Goal: Use online tool/utility: Utilize a website feature to perform a specific function

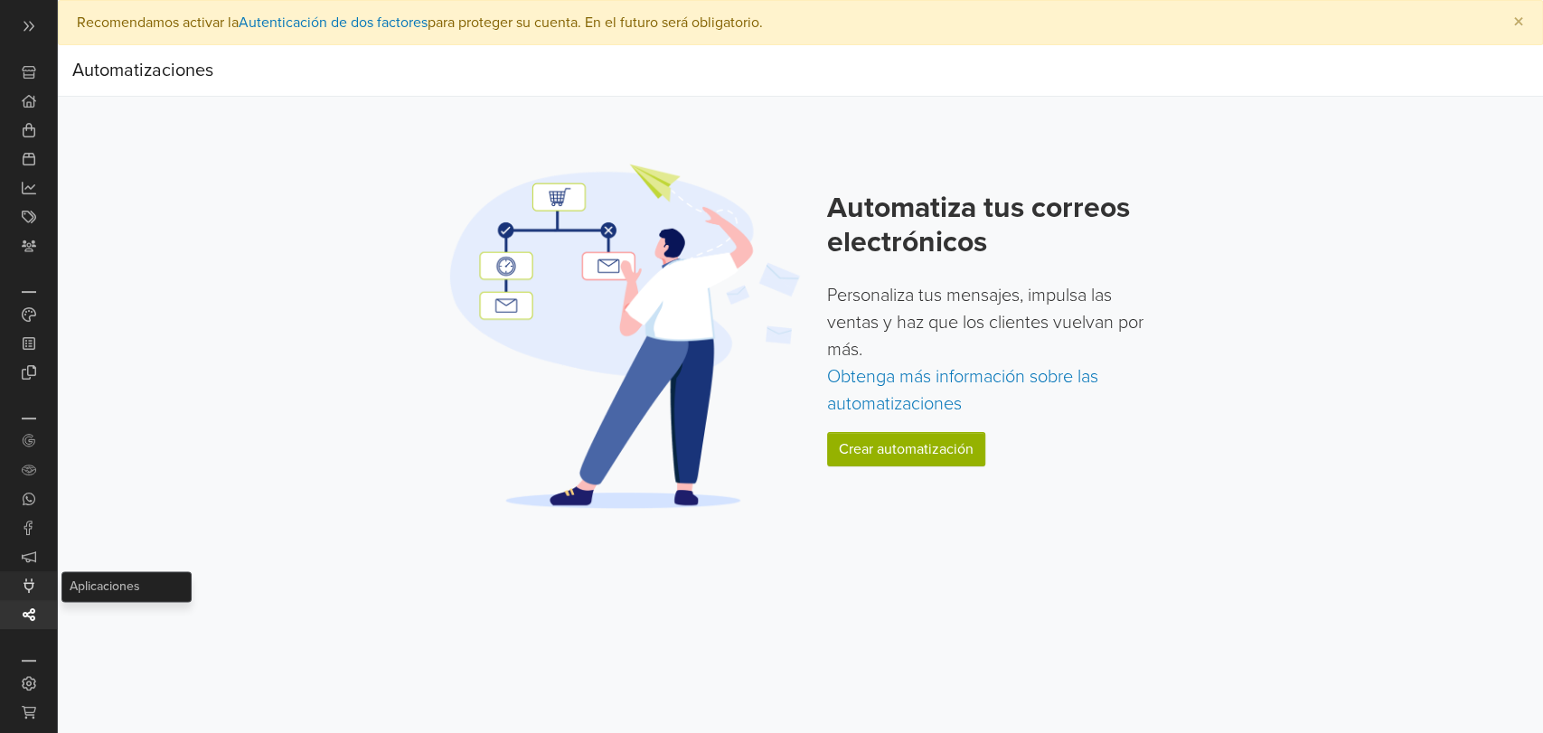
click at [28, 585] on icon at bounding box center [29, 586] width 14 height 14
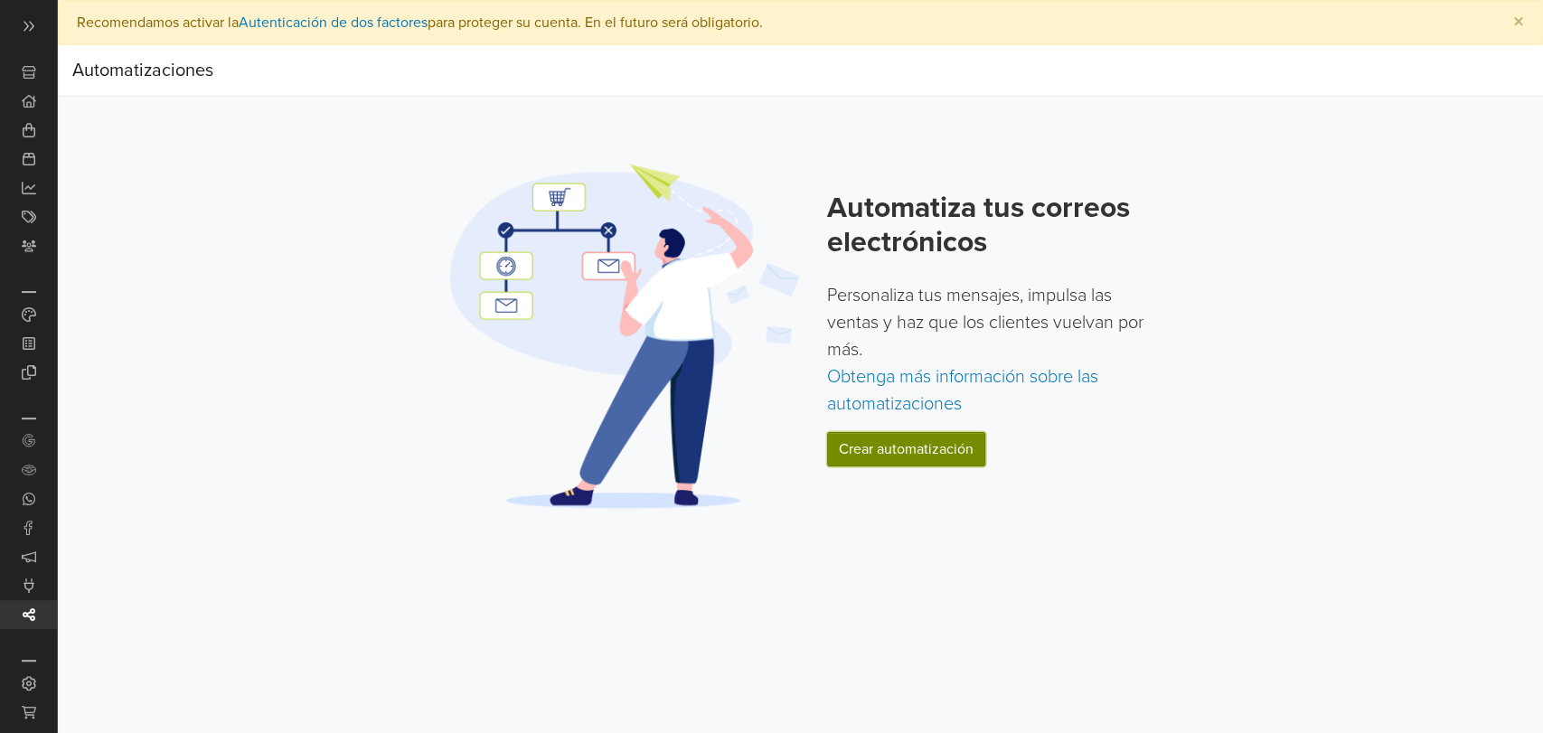
click at [901, 450] on link "Crear automatización" at bounding box center [906, 449] width 158 height 34
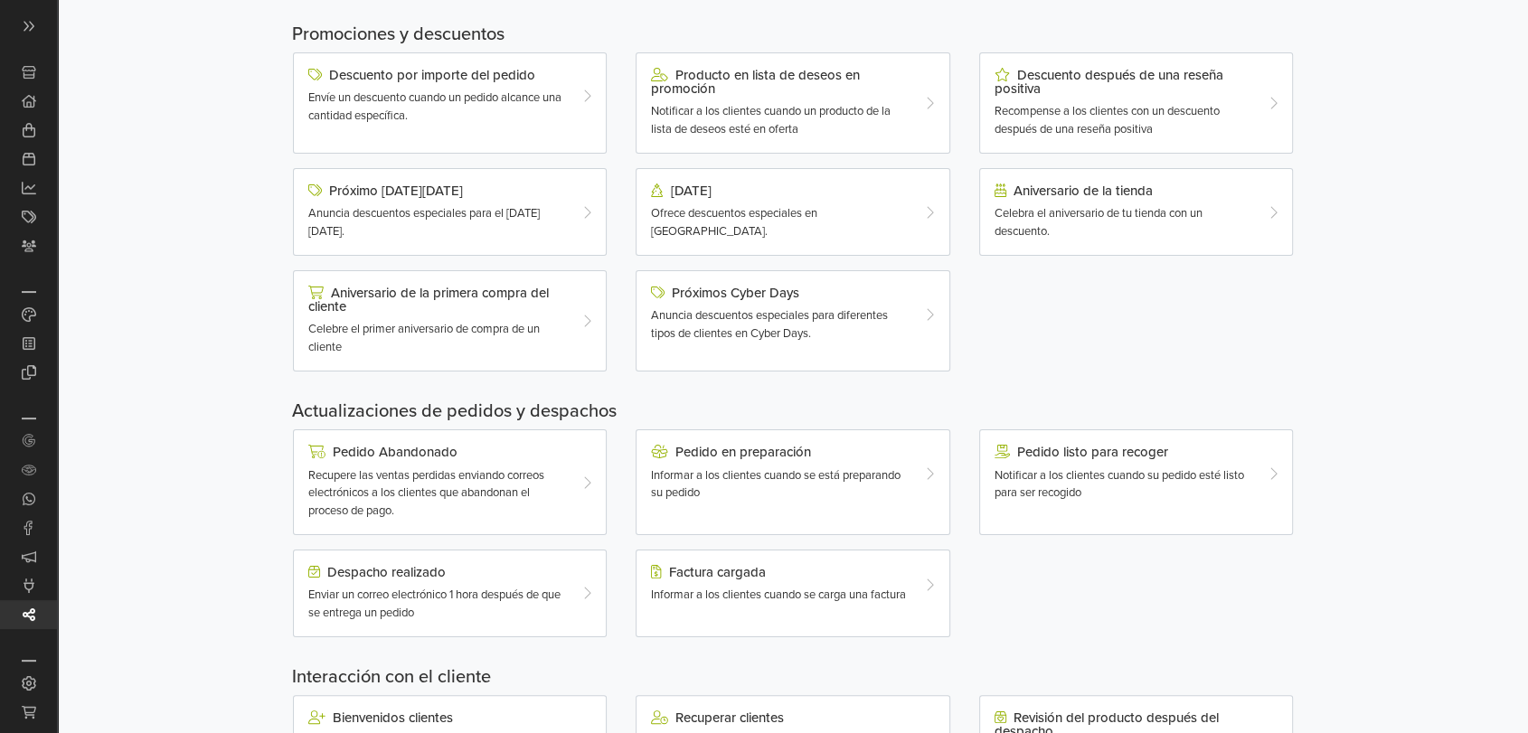
scroll to position [218, 0]
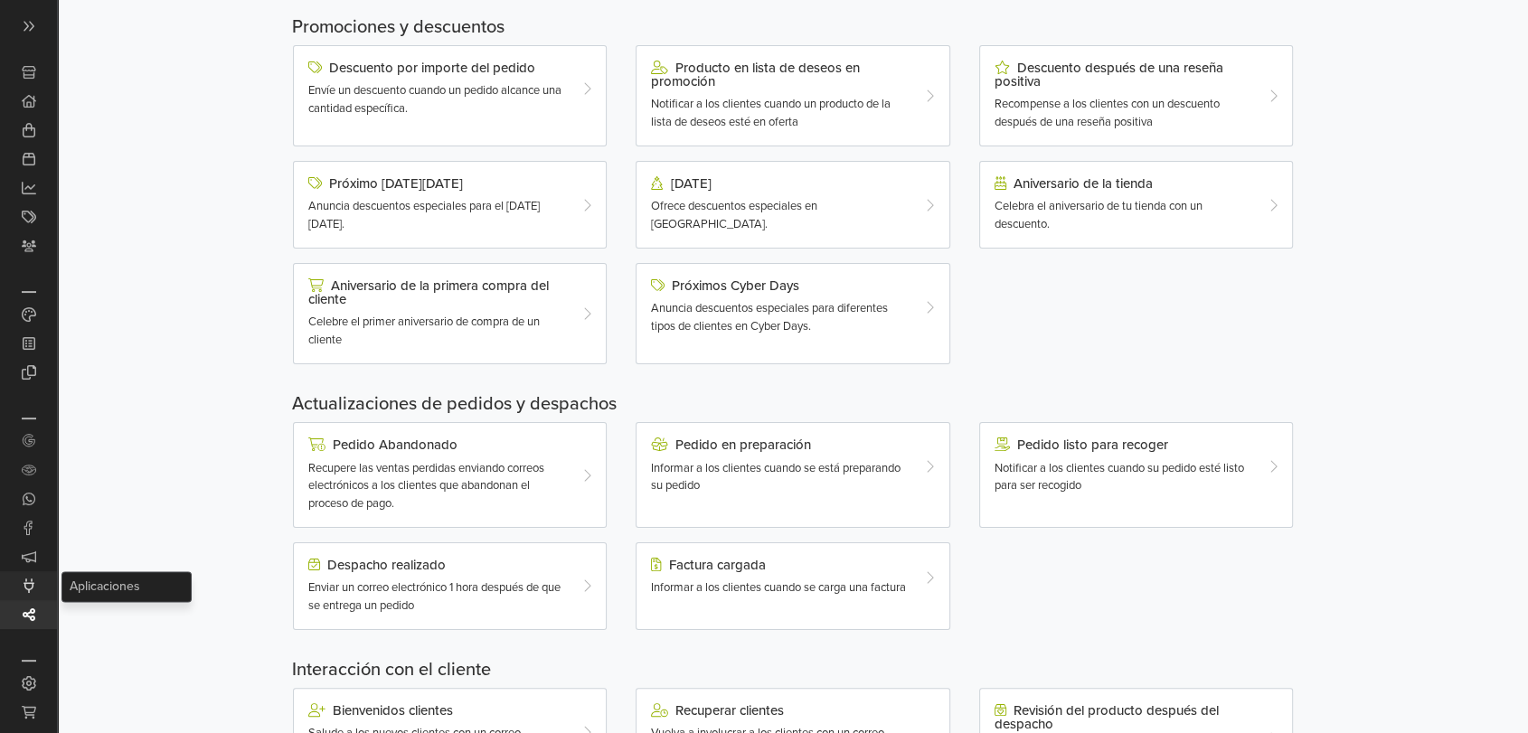
click at [28, 580] on icon at bounding box center [29, 586] width 14 height 14
